Goal: Information Seeking & Learning: Learn about a topic

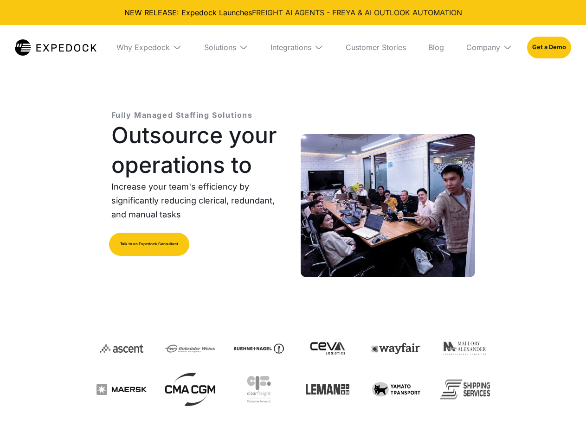
select select
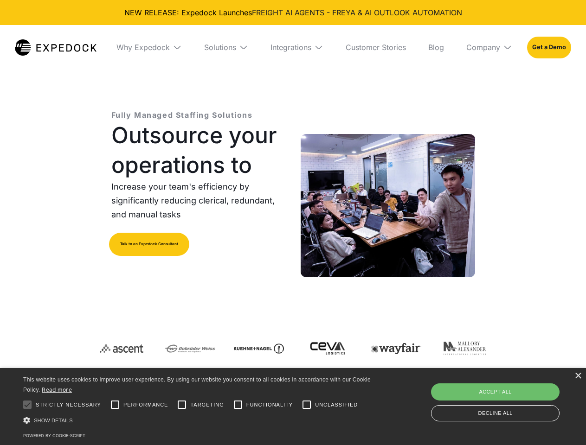
click at [293, 47] on div "Integrations" at bounding box center [291, 47] width 41 height 9
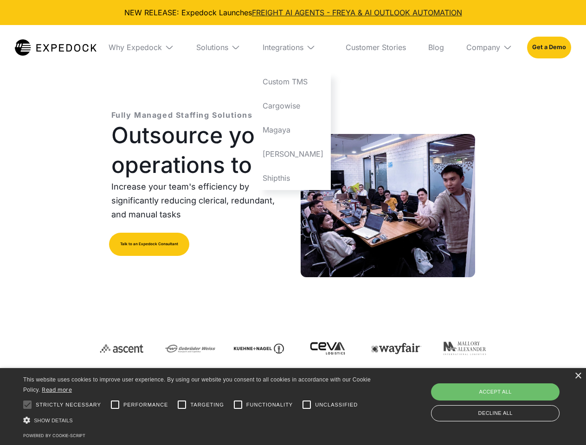
click at [149, 47] on div "Why Expedock" at bounding box center [135, 47] width 53 height 9
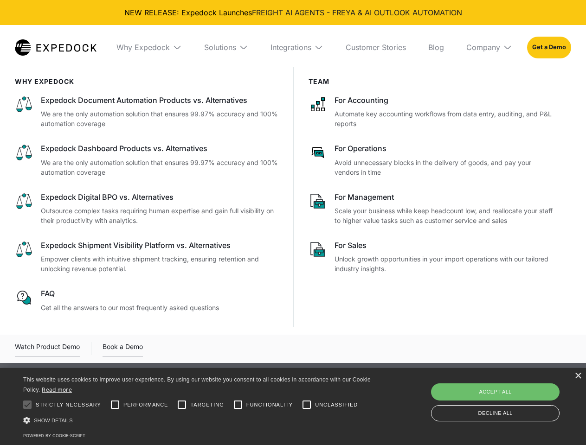
click at [226, 47] on div "Solutions" at bounding box center [220, 47] width 32 height 9
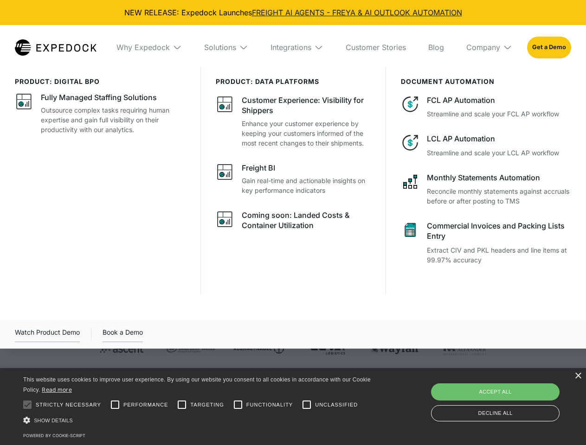
click at [297, 47] on div "Integrations" at bounding box center [291, 47] width 41 height 9
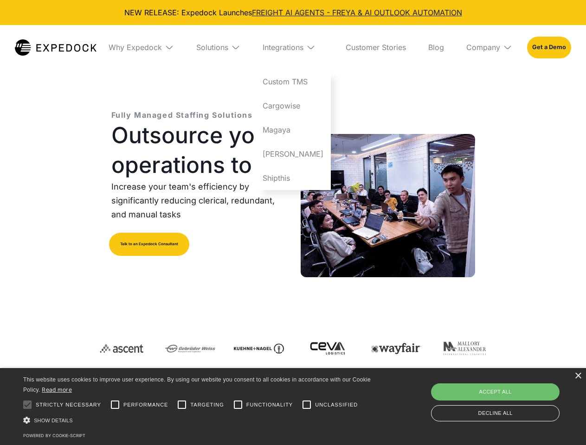
click at [489, 47] on div "Company" at bounding box center [483, 47] width 34 height 9
click at [27, 405] on div at bounding box center [27, 405] width 19 height 19
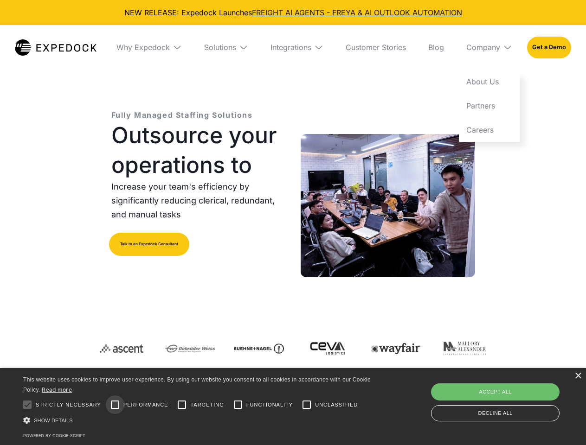
click at [115, 405] on input "Performance" at bounding box center [115, 405] width 19 height 19
checkbox input "true"
click at [182, 405] on input "Targeting" at bounding box center [182, 405] width 19 height 19
checkbox input "true"
